Goal: Task Accomplishment & Management: Manage account settings

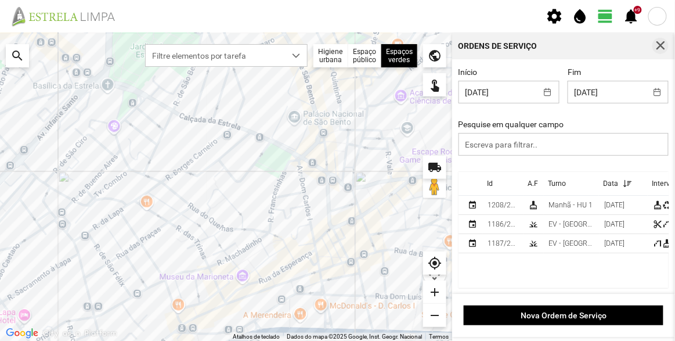
click at [663, 43] on span "button" at bounding box center [660, 46] width 10 height 10
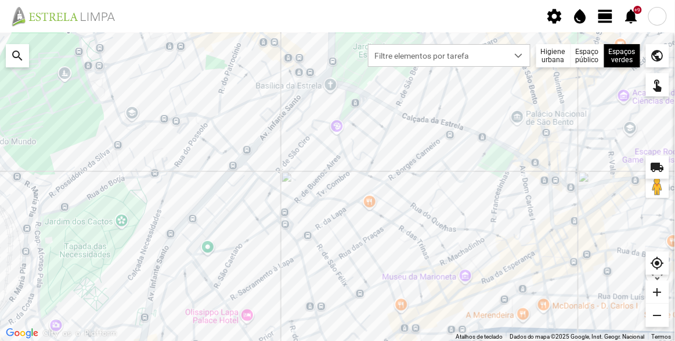
click at [605, 13] on span "view_day" at bounding box center [605, 16] width 17 height 17
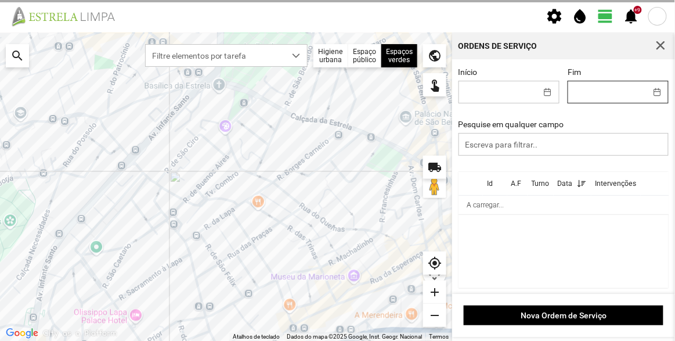
click at [593, 98] on body "settings water_drop view_day +9 notifications Para navegar no mapa com gestos d…" at bounding box center [337, 170] width 675 height 341
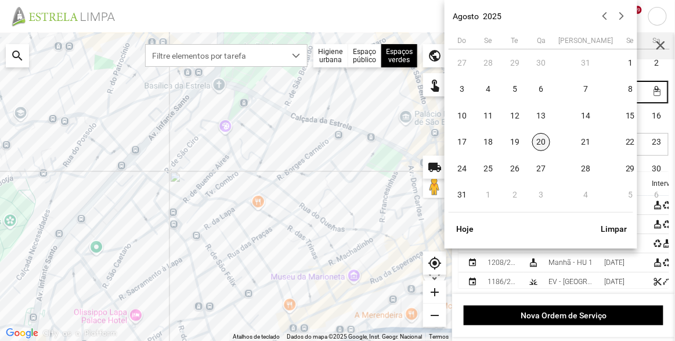
click at [541, 143] on span "20" at bounding box center [541, 142] width 19 height 19
type input "[DATE]"
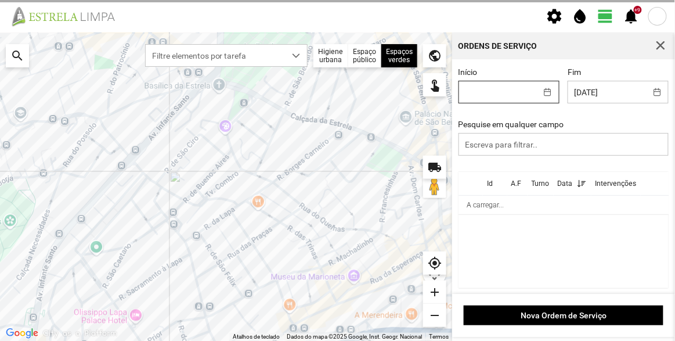
click at [526, 95] on body "settings water_drop view_day +9 notifications Para navegar no mapa com gestos d…" at bounding box center [337, 170] width 675 height 341
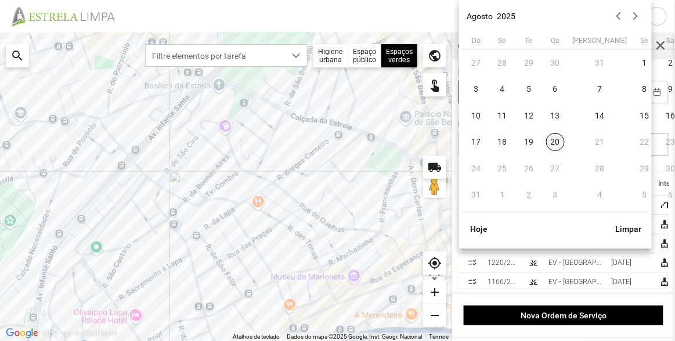
click at [556, 140] on span "20" at bounding box center [555, 142] width 19 height 19
type input "[DATE]"
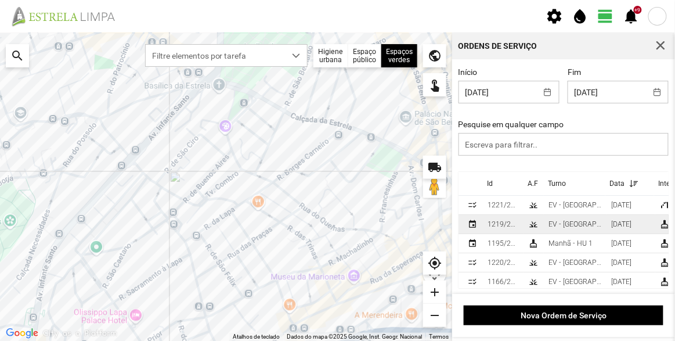
click at [572, 222] on div "EV - [GEOGRAPHIC_DATA] A" at bounding box center [575, 224] width 53 height 8
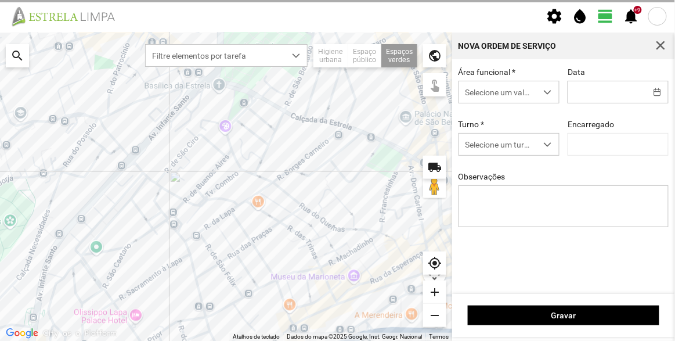
type input "[DATE]"
type textarea "Praça da Constituição"
type input "[PERSON_NAME]"
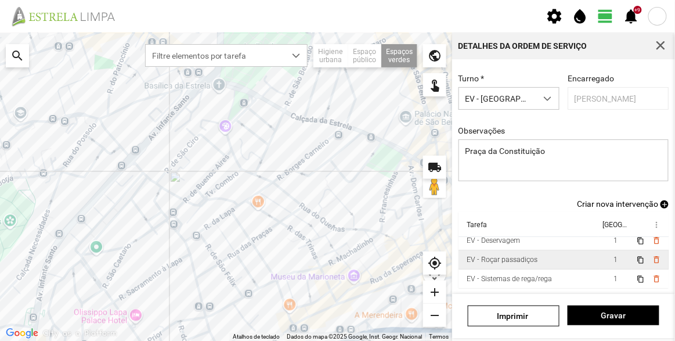
scroll to position [44, 0]
click at [651, 261] on span "delete_outline" at bounding box center [655, 259] width 9 height 9
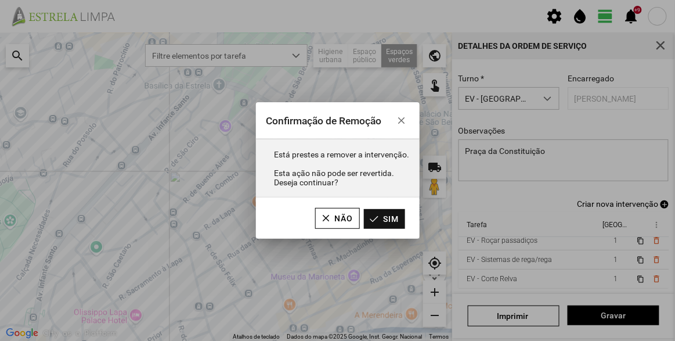
click at [398, 221] on button "Sim" at bounding box center [384, 219] width 41 height 20
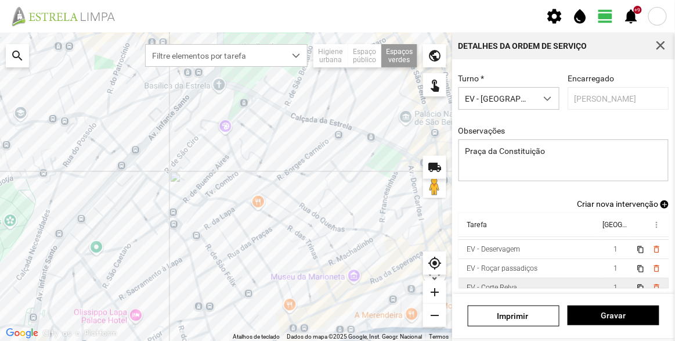
scroll to position [25, 0]
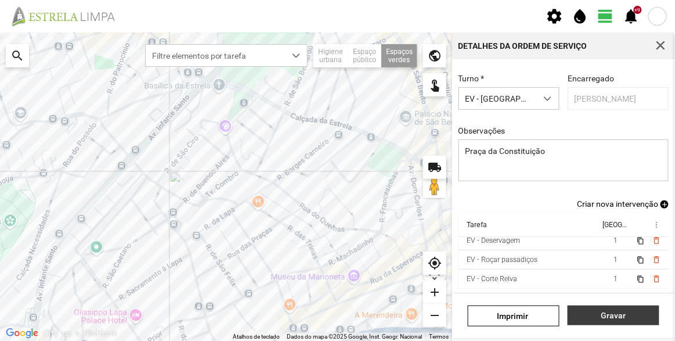
click at [618, 314] on span "Gravar" at bounding box center [614, 315] width 80 height 9
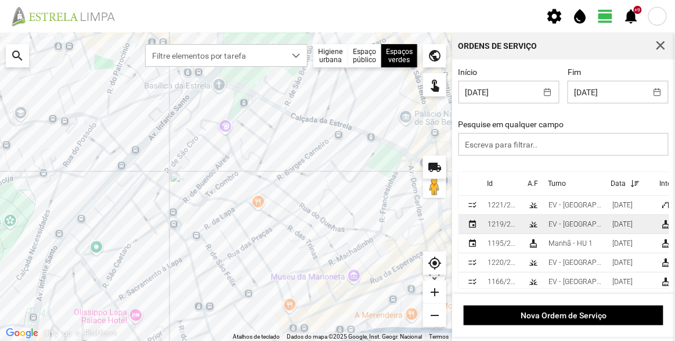
click at [562, 224] on div "EV - [GEOGRAPHIC_DATA] A" at bounding box center [576, 224] width 55 height 8
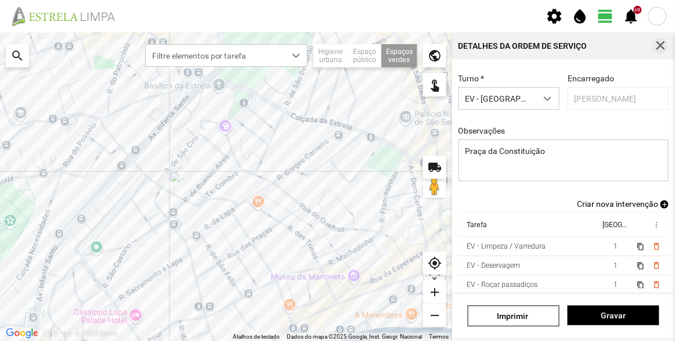
click at [663, 46] on span "button" at bounding box center [660, 46] width 10 height 10
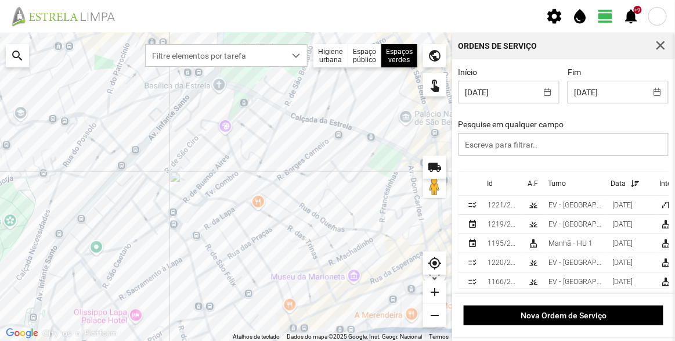
click at [556, 117] on div "Início [DATE] Fim [DATE] Pesquise em qualquer campo" at bounding box center [564, 119] width 219 height 104
